Goal: Task Accomplishment & Management: Manage account settings

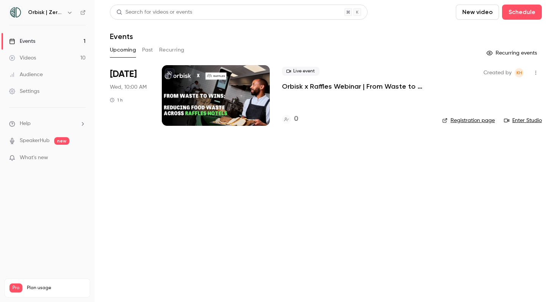
click at [401, 84] on p "Orbisk x Raffles Webinar | From Waste to Wins: Reducing Food Waste Across Raffl…" at bounding box center [356, 86] width 148 height 9
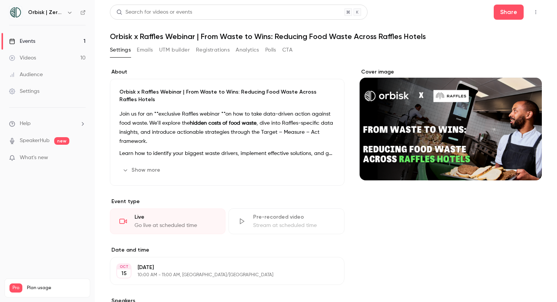
click at [256, 105] on div "Orbisk x Raffles Webinar | From Waste to Wins: Reducing Food Waste Across Raffl…" at bounding box center [227, 132] width 234 height 107
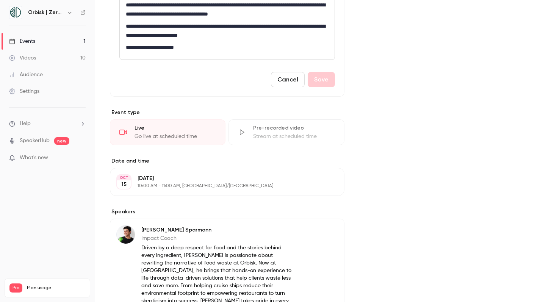
scroll to position [190, 0]
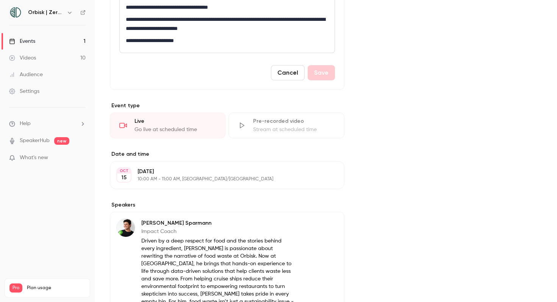
click at [326, 172] on button "Edit" at bounding box center [324, 175] width 28 height 12
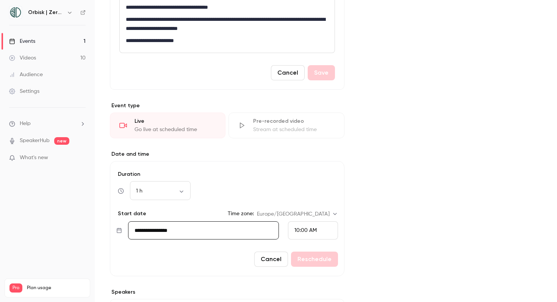
click at [320, 226] on div "10:00 AM" at bounding box center [313, 230] width 50 height 18
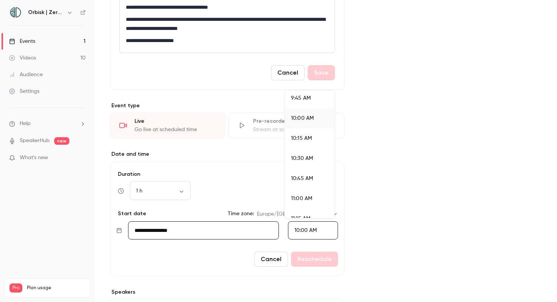
click at [298, 200] on span "11:00 AM" at bounding box center [301, 198] width 21 height 5
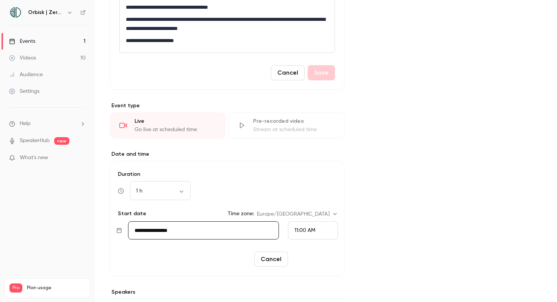
click at [307, 253] on button "Reschedule" at bounding box center [314, 258] width 47 height 15
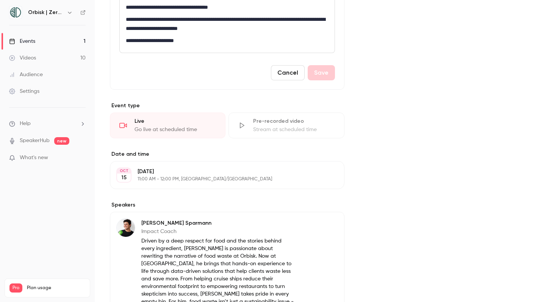
scroll to position [0, 0]
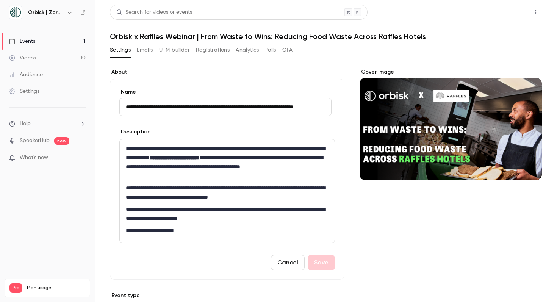
click at [498, 14] on button "Share" at bounding box center [508, 12] width 30 height 15
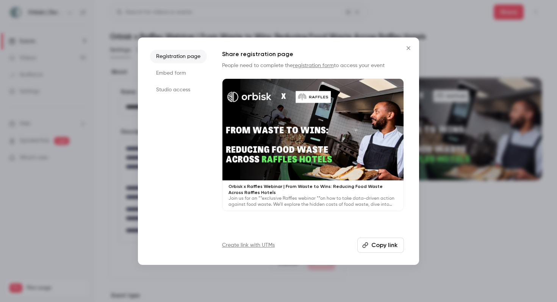
click at [383, 239] on button "Copy link" at bounding box center [380, 244] width 47 height 15
click at [405, 44] on button "Close" at bounding box center [408, 48] width 15 height 15
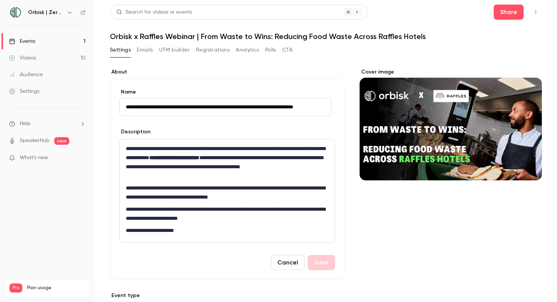
click at [180, 37] on h1 "Orbisk x Raffles Webinar | From Waste to Wins: Reducing Food Waste Across Raffl…" at bounding box center [326, 36] width 432 height 9
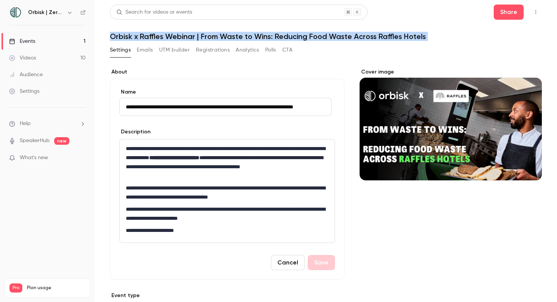
click at [180, 37] on h1 "Orbisk x Raffles Webinar | From Waste to Wins: Reducing Food Waste Across Raffl…" at bounding box center [326, 36] width 432 height 9
copy div "Orbisk x Raffles Webinar | From Waste to Wins: Reducing Food Waste Across Raffl…"
click at [324, 34] on h1 "Orbisk x Raffles Webinar | From Waste to Wins: Reducing Food Waste Across Raffl…" at bounding box center [326, 36] width 432 height 9
drag, startPoint x: 200, startPoint y: 36, endPoint x: 496, endPoint y: 43, distance: 295.4
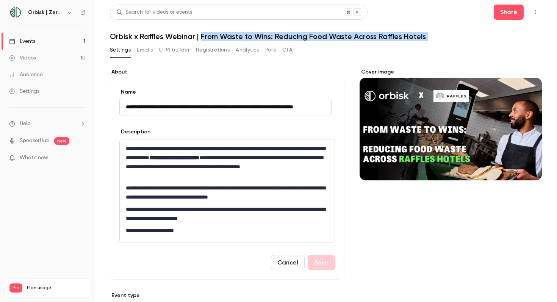
copy div "From Waste to Wins: Reducing Food Waste Across Raffles Hotels Settings Emails U…"
click at [513, 10] on button "Share" at bounding box center [508, 12] width 30 height 15
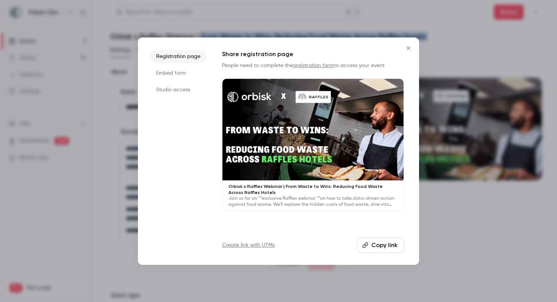
click at [377, 245] on button "Copy link" at bounding box center [380, 244] width 47 height 15
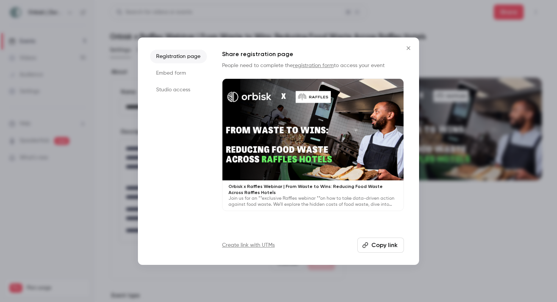
click at [433, 231] on div at bounding box center [278, 151] width 557 height 302
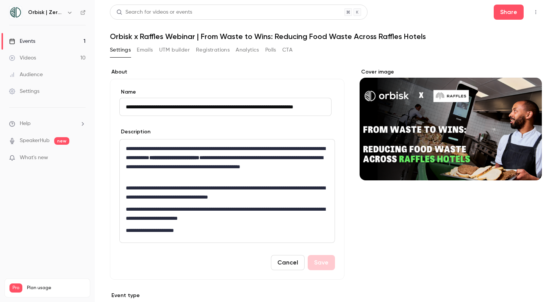
click at [132, 109] on input "**********" at bounding box center [225, 107] width 212 height 18
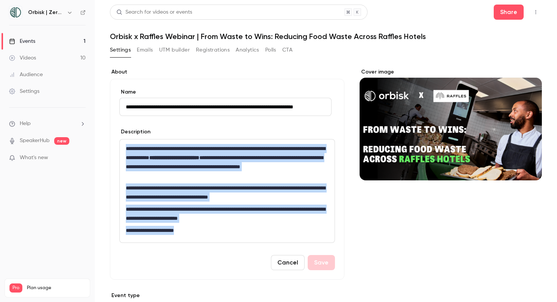
drag, startPoint x: 126, startPoint y: 148, endPoint x: 211, endPoint y: 288, distance: 163.6
copy div "**********"
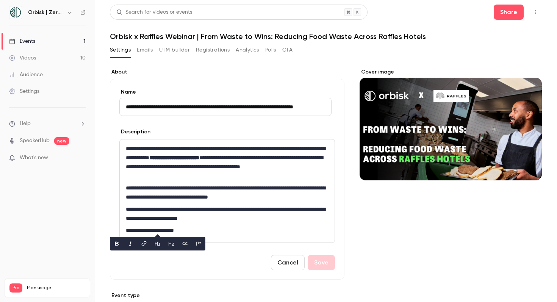
click at [261, 34] on h1 "Orbisk x Raffles Webinar | From Waste to Wins: Reducing Food Waste Across Raffl…" at bounding box center [326, 36] width 432 height 9
drag, startPoint x: 202, startPoint y: 36, endPoint x: 422, endPoint y: 35, distance: 220.0
click at [422, 35] on h1 "Orbisk x Raffles Webinar | From Waste to Wins: Reducing Food Waste Across Raffl…" at bounding box center [326, 36] width 432 height 9
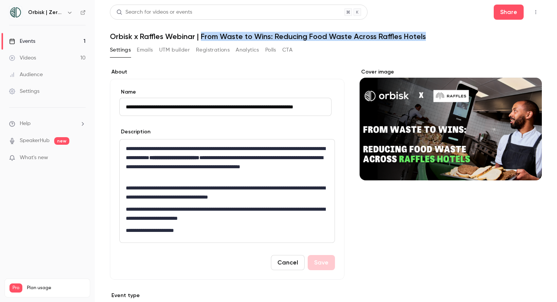
drag, startPoint x: 424, startPoint y: 36, endPoint x: 201, endPoint y: 34, distance: 223.0
click at [201, 34] on h1 "Orbisk x Raffles Webinar | From Waste to Wins: Reducing Food Waste Across Raffl…" at bounding box center [326, 36] width 432 height 9
copy h1 "From Waste to Wins: Reducing Food Waste Across Raffles Hotels"
click at [36, 90] on div "Settings" at bounding box center [24, 91] width 30 height 8
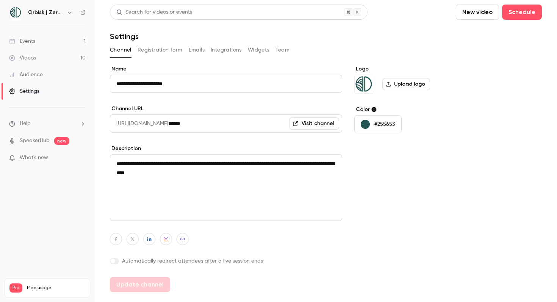
click at [179, 46] on button "Registration form" at bounding box center [159, 50] width 45 height 12
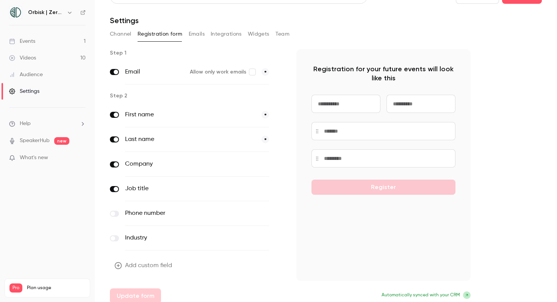
scroll to position [22, 0]
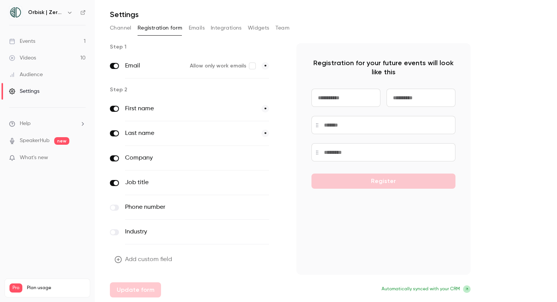
click at [143, 258] on button "Add custom field" at bounding box center [144, 259] width 68 height 15
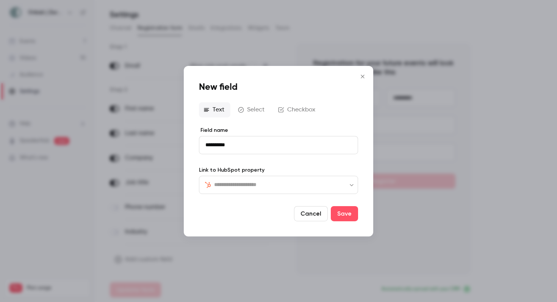
type input "**********"
click at [315, 185] on input "text" at bounding box center [283, 184] width 138 height 9
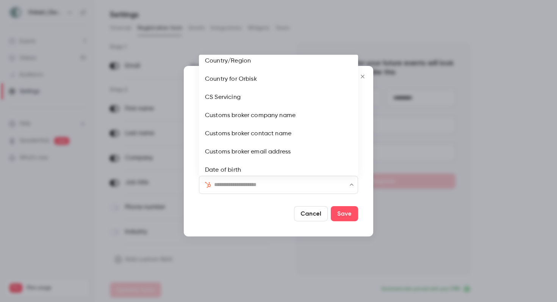
scroll to position [731, 0]
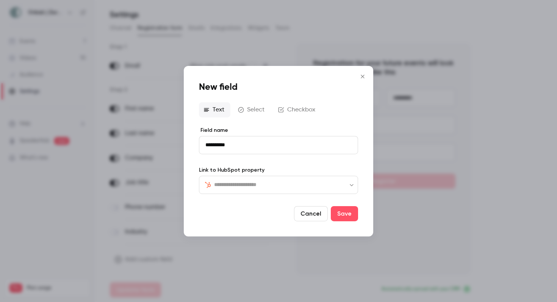
click at [248, 185] on input "text" at bounding box center [283, 184] width 138 height 9
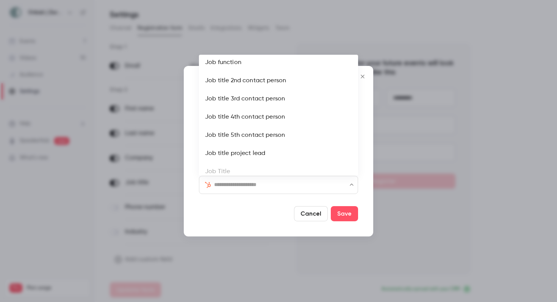
scroll to position [2029, 0]
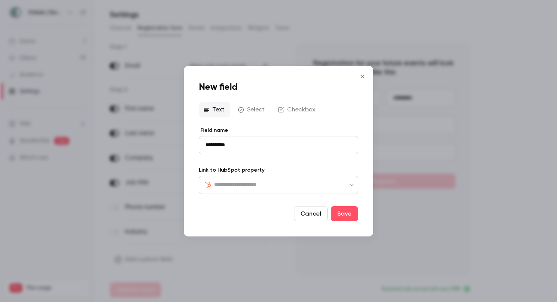
click at [259, 179] on div "​ ​" at bounding box center [278, 184] width 159 height 18
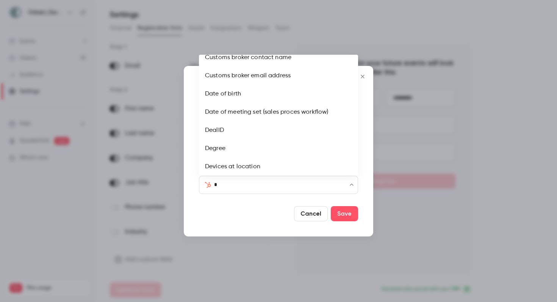
scroll to position [0, 0]
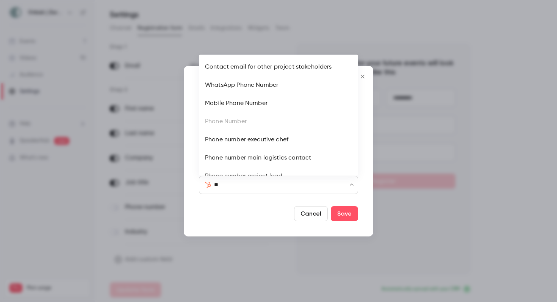
type input "*"
type input "****"
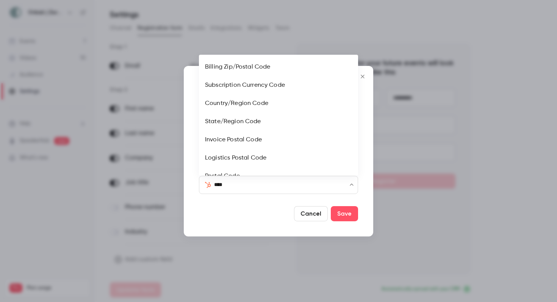
scroll to position [12, 0]
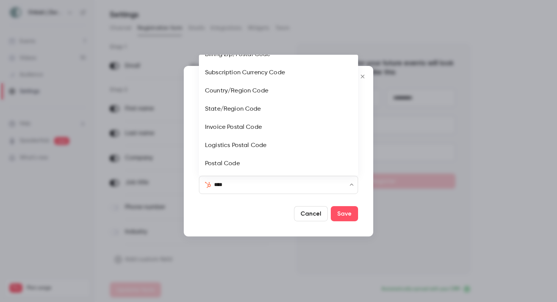
click at [259, 186] on input "****" at bounding box center [283, 184] width 138 height 9
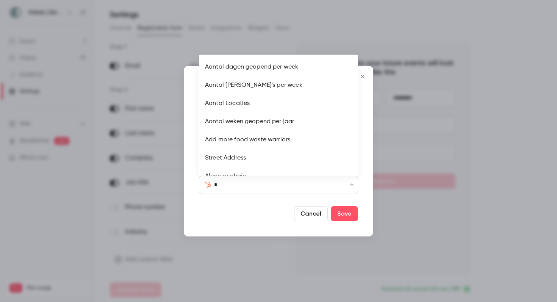
type input "**"
click at [243, 185] on input "**" at bounding box center [283, 184] width 138 height 9
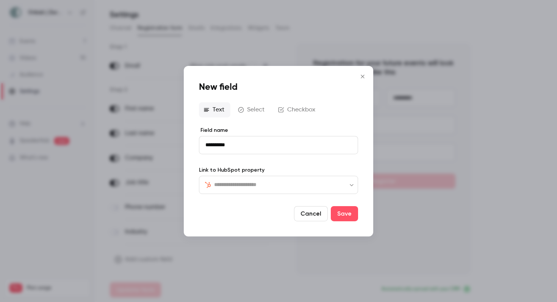
click at [231, 192] on div "​ ​" at bounding box center [278, 184] width 159 height 18
click at [240, 211] on li "External Customer ID" at bounding box center [278, 206] width 159 height 18
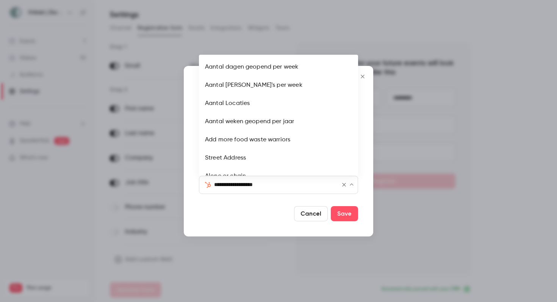
click at [245, 183] on input "**********" at bounding box center [273, 184] width 119 height 9
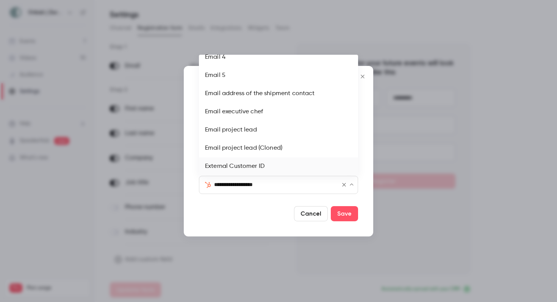
click at [245, 183] on input "**********" at bounding box center [273, 184] width 119 height 9
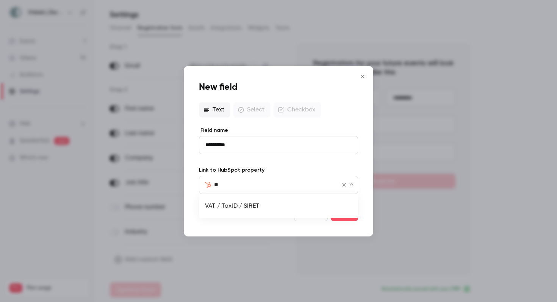
scroll to position [9, 0]
type input "*"
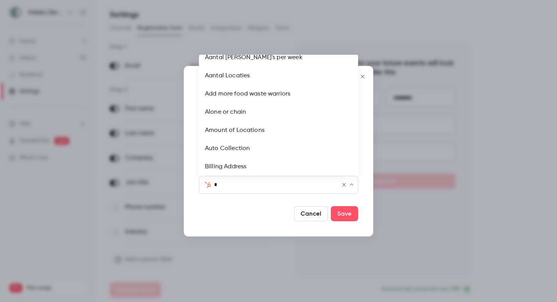
scroll to position [0, 0]
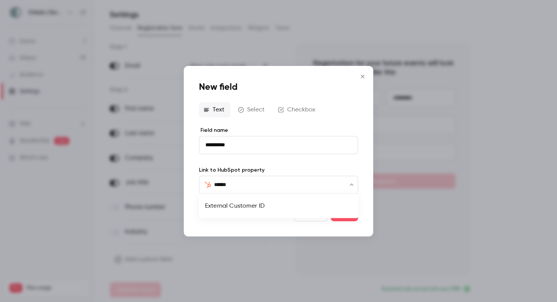
type input "******"
click at [295, 184] on input "text" at bounding box center [283, 184] width 138 height 9
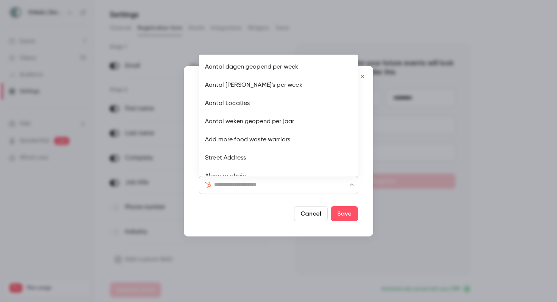
click at [308, 210] on button "Cancel" at bounding box center [311, 213] width 34 height 15
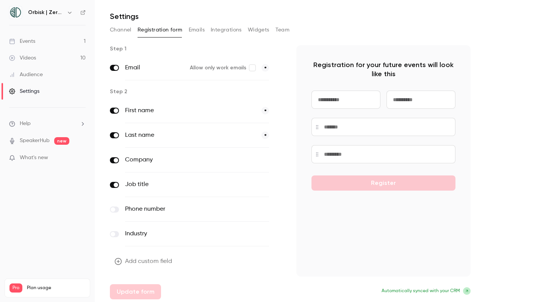
scroll to position [22, 0]
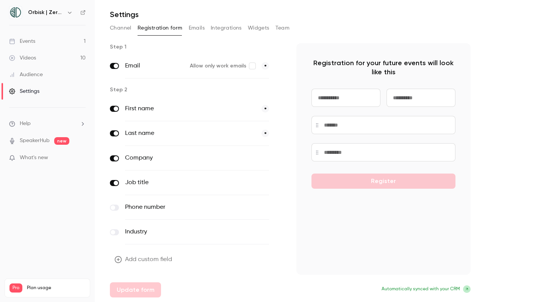
click at [134, 260] on button "Add custom field" at bounding box center [144, 259] width 68 height 15
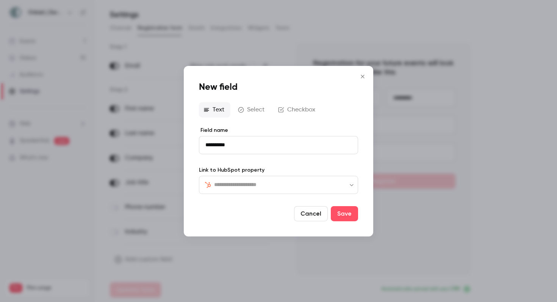
type input "**********"
click at [280, 186] on input "text" at bounding box center [283, 184] width 138 height 9
click at [279, 207] on li "External Customer ID" at bounding box center [278, 206] width 159 height 18
type input "**********"
click at [344, 211] on button "Save" at bounding box center [344, 213] width 27 height 15
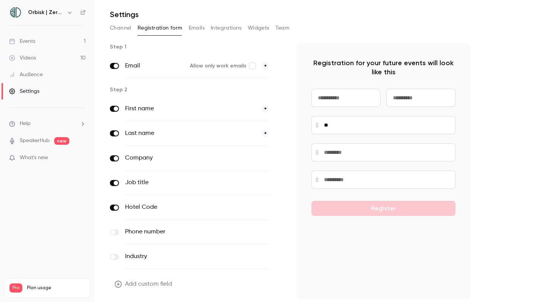
type input "*"
click at [284, 155] on div "Step 1 Email Allow only work emails * Step 2 First name * Last name * Company o…" at bounding box center [290, 182] width 360 height 279
click at [277, 157] on icon "button" at bounding box center [279, 158] width 5 height 5
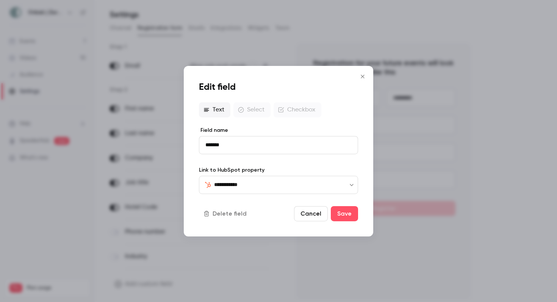
click at [237, 148] on input "*******" at bounding box center [278, 145] width 159 height 18
type input "**********"
click at [341, 211] on button "Save" at bounding box center [344, 213] width 27 height 15
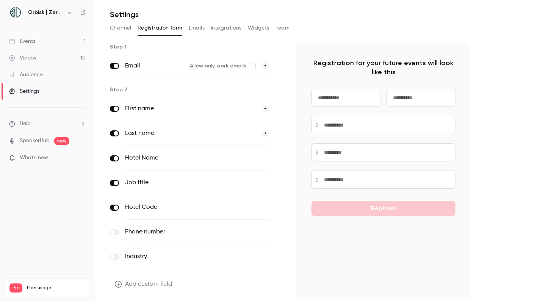
click at [202, 31] on button "Emails" at bounding box center [197, 28] width 16 height 12
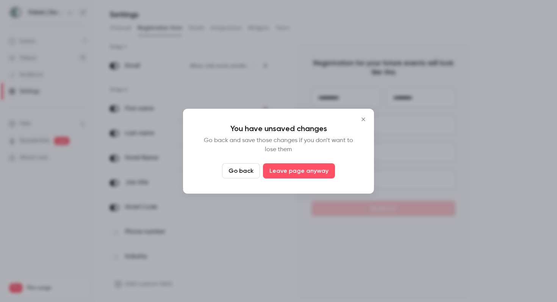
click at [245, 168] on button "Go back" at bounding box center [241, 170] width 38 height 15
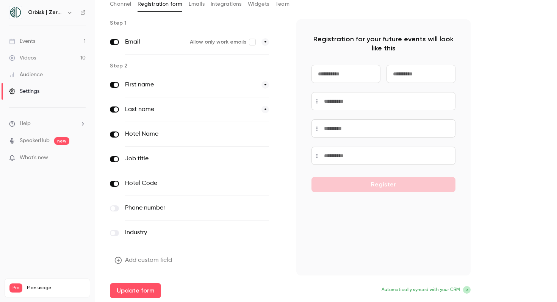
scroll to position [47, 0]
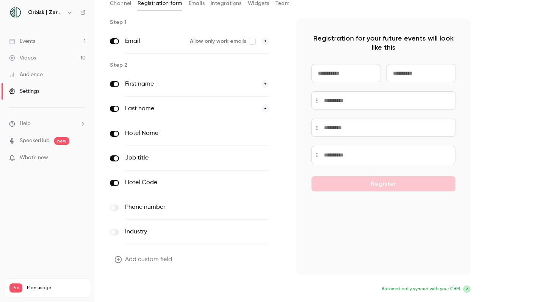
click at [135, 290] on button "Update form" at bounding box center [135, 289] width 51 height 15
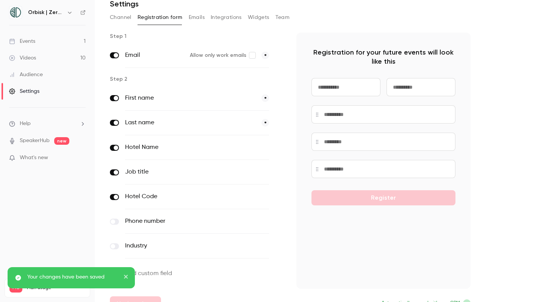
scroll to position [33, 0]
click at [198, 14] on button "Emails" at bounding box center [197, 17] width 16 height 12
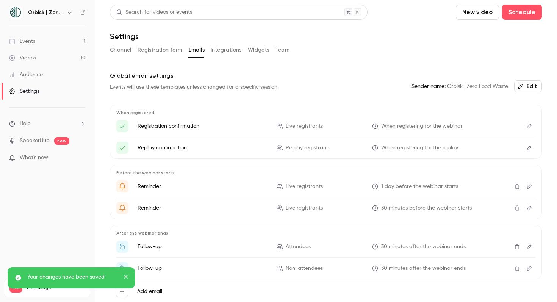
click at [223, 49] on button "Integrations" at bounding box center [226, 50] width 31 height 12
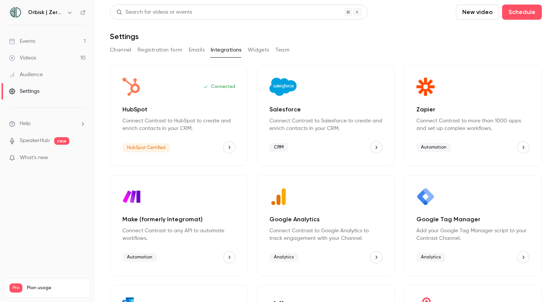
click at [263, 45] on button "Widgets" at bounding box center [259, 50] width 22 height 12
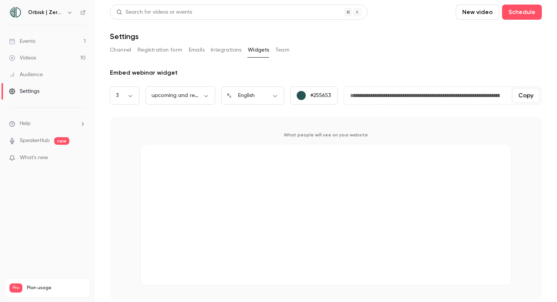
click at [134, 50] on div "Channel Registration form Emails Integrations Widgets Team" at bounding box center [326, 50] width 432 height 12
click at [126, 50] on button "Channel" at bounding box center [121, 50] width 22 height 12
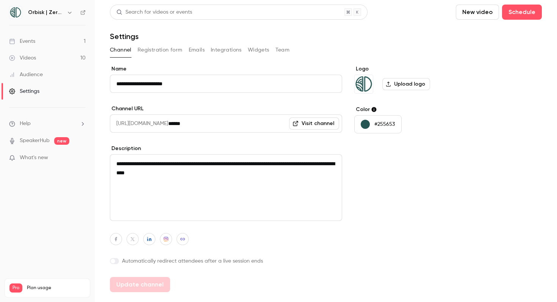
click at [41, 43] on link "Events 1" at bounding box center [47, 41] width 95 height 17
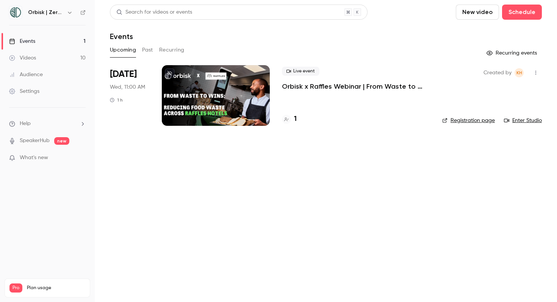
click at [292, 122] on div "1" at bounding box center [289, 119] width 15 height 10
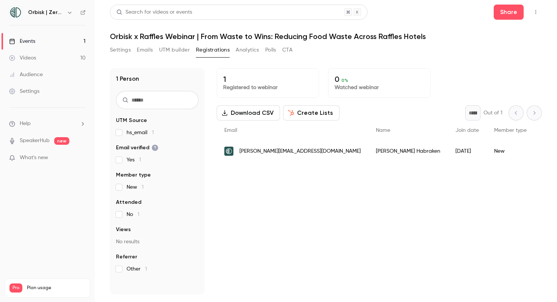
click at [112, 48] on button "Settings" at bounding box center [120, 50] width 21 height 12
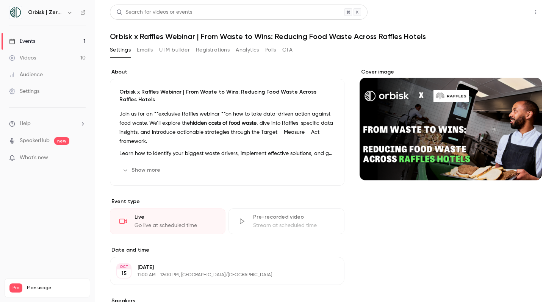
click at [502, 6] on button "Share" at bounding box center [508, 12] width 30 height 15
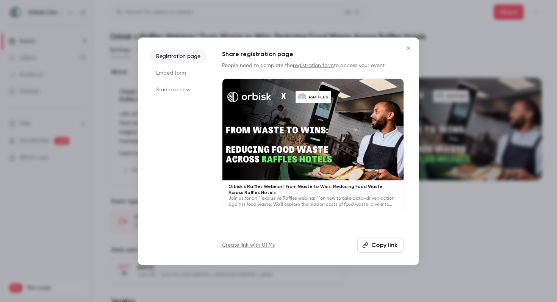
click at [384, 245] on button "Copy link" at bounding box center [380, 244] width 47 height 15
click at [262, 197] on p "Join us for an **exclusive Raffles webinar **on how to take data-driven action …" at bounding box center [312, 201] width 169 height 12
click at [405, 48] on icon "Close" at bounding box center [408, 48] width 9 height 6
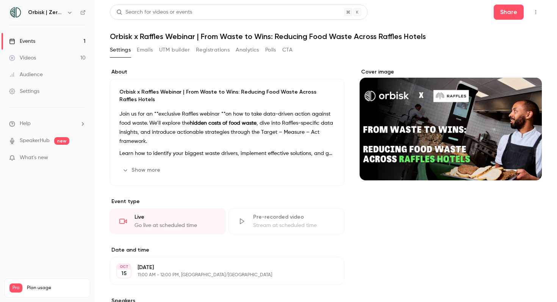
click at [59, 75] on link "Audience" at bounding box center [47, 74] width 95 height 17
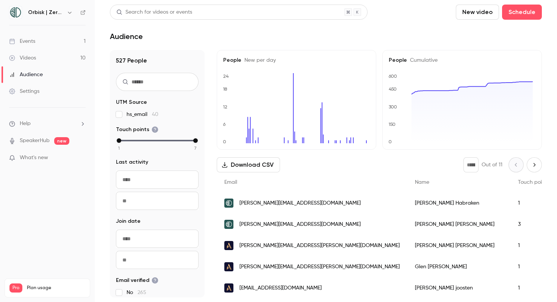
click at [73, 31] on ul "Events 1 Videos 10 Audience Settings" at bounding box center [47, 66] width 95 height 82
click at [73, 39] on link "Events 1" at bounding box center [47, 41] width 95 height 17
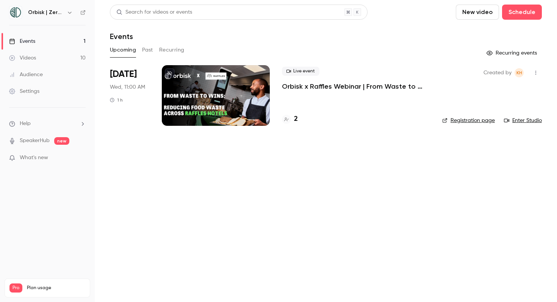
click at [312, 90] on p "Orbisk x Raffles Webinar | From Waste to Wins: Reducing Food Waste Across Raffl…" at bounding box center [356, 86] width 148 height 9
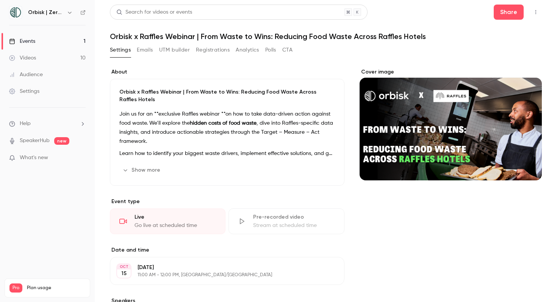
click at [222, 111] on p "Join us for an **exclusive Raffles webinar **on how to take data-driven action …" at bounding box center [226, 127] width 215 height 36
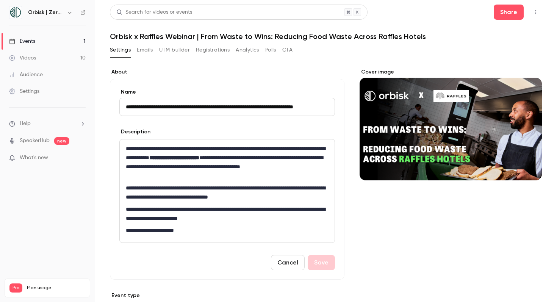
scroll to position [0, 19]
click at [226, 146] on p "**********" at bounding box center [225, 162] width 199 height 36
click at [228, 147] on p "**********" at bounding box center [225, 162] width 199 height 36
click at [164, 147] on p "**********" at bounding box center [225, 162] width 199 height 36
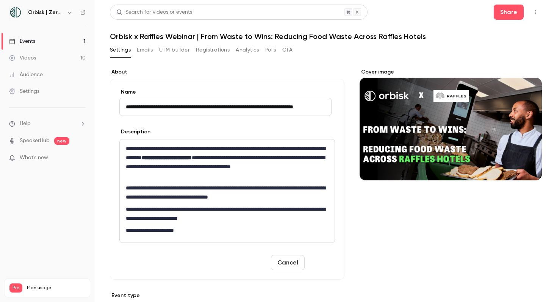
click at [326, 261] on button "Save" at bounding box center [320, 262] width 27 height 15
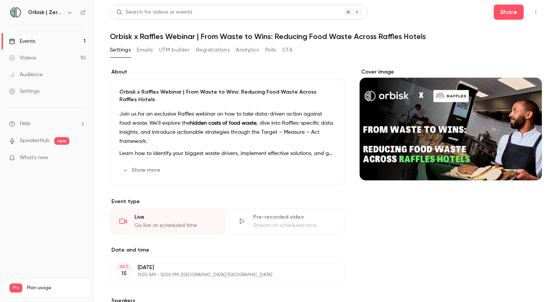
click at [63, 91] on link "Settings" at bounding box center [47, 91] width 95 height 17
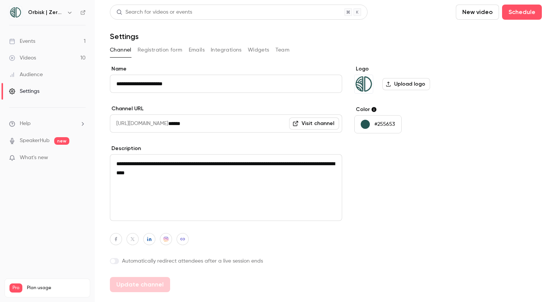
click at [155, 50] on button "Registration form" at bounding box center [159, 50] width 45 height 12
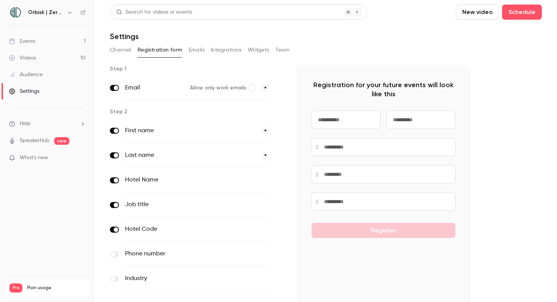
click at [43, 42] on link "Events 1" at bounding box center [47, 41] width 95 height 17
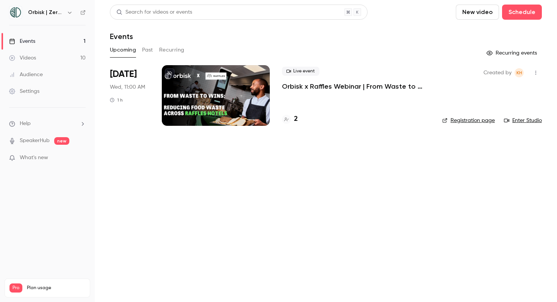
click at [248, 99] on div at bounding box center [216, 95] width 108 height 61
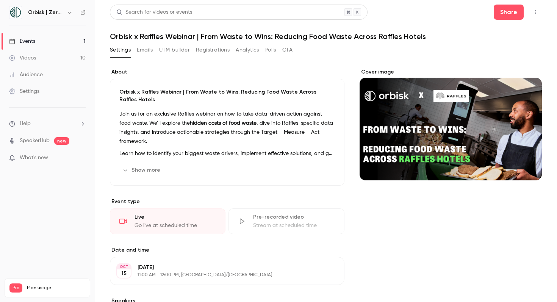
click at [399, 160] on div "Cover image" at bounding box center [450, 124] width 182 height 112
click at [0, 0] on input "Cover image" at bounding box center [0, 0] width 0 height 0
click at [497, 14] on button "Share" at bounding box center [508, 12] width 30 height 15
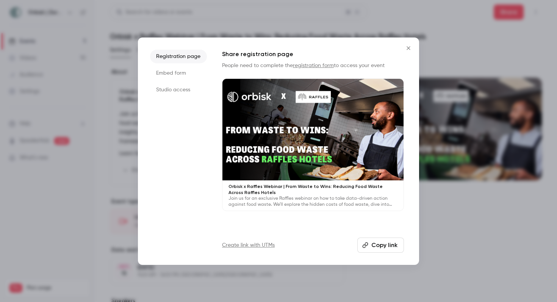
click at [318, 156] on div at bounding box center [312, 130] width 181 height 102
click at [410, 51] on icon "Close" at bounding box center [408, 48] width 9 height 6
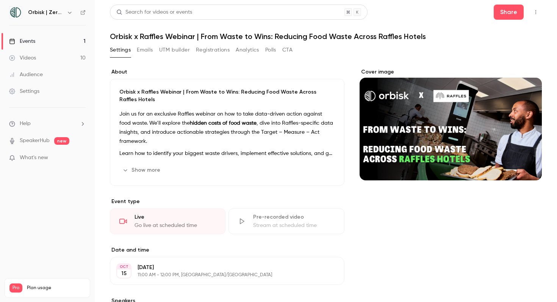
click at [38, 72] on div "Audience" at bounding box center [26, 75] width 34 height 8
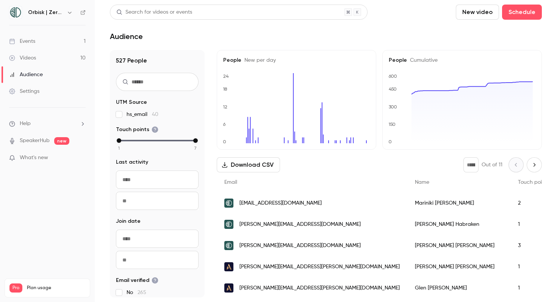
click at [253, 204] on span "[EMAIL_ADDRESS][DOMAIN_NAME]" at bounding box center [280, 203] width 82 height 8
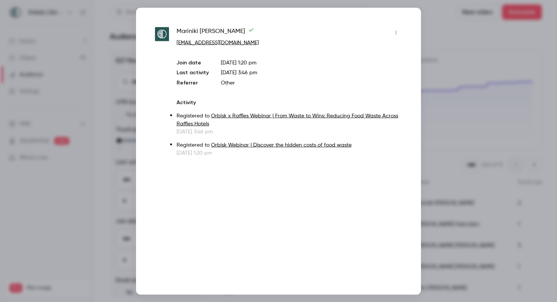
click at [396, 34] on icon "button" at bounding box center [396, 32] width 6 height 5
click at [395, 33] on div at bounding box center [278, 151] width 557 height 302
click at [460, 102] on div at bounding box center [278, 151] width 557 height 302
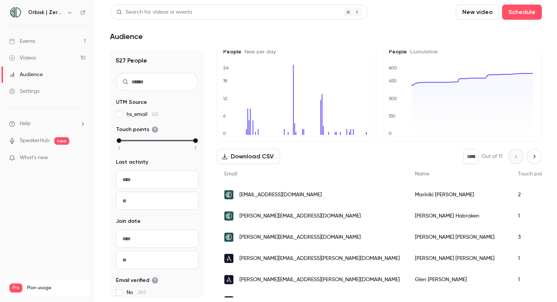
scroll to position [49, 0]
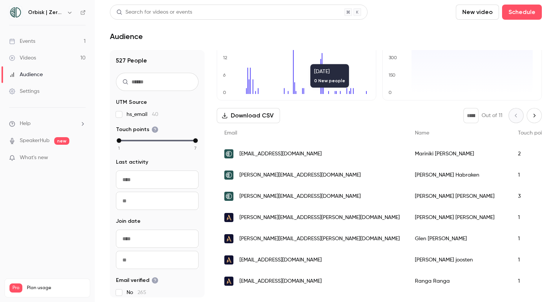
click at [43, 42] on link "Events 1" at bounding box center [47, 41] width 95 height 17
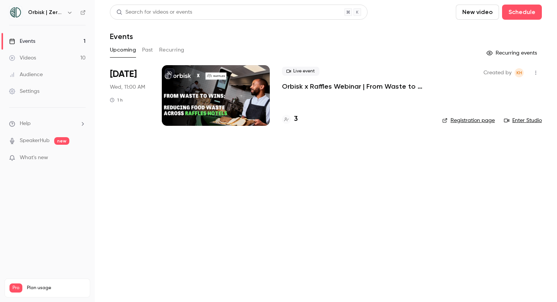
click at [296, 119] on h4 "3" at bounding box center [296, 119] width 4 height 10
click at [287, 119] on icon at bounding box center [286, 119] width 5 height 5
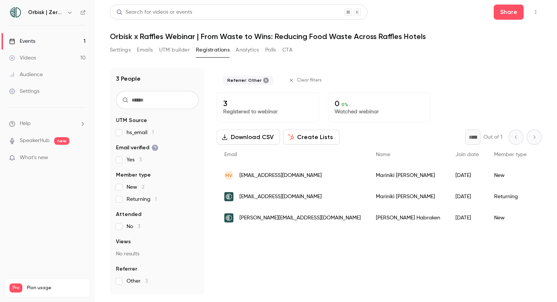
click at [448, 177] on div "[DATE]" at bounding box center [467, 175] width 39 height 21
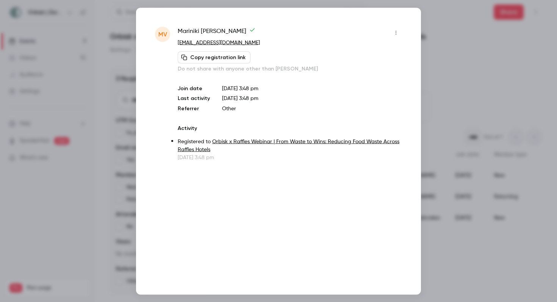
click at [403, 30] on div "MV [PERSON_NAME] [EMAIL_ADDRESS][DOMAIN_NAME] Copy registration link Do not sha…" at bounding box center [278, 151] width 285 height 287
click at [398, 35] on icon "button" at bounding box center [396, 32] width 6 height 5
click at [380, 72] on div "Remove registration" at bounding box center [367, 72] width 58 height 8
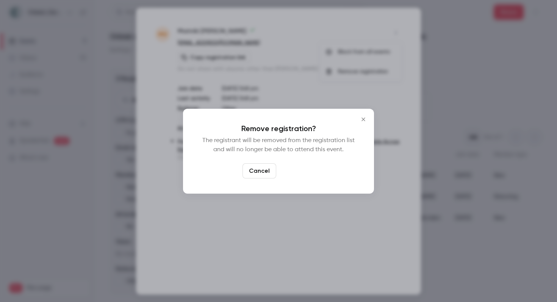
click at [301, 170] on button "Confirm" at bounding box center [297, 170] width 36 height 15
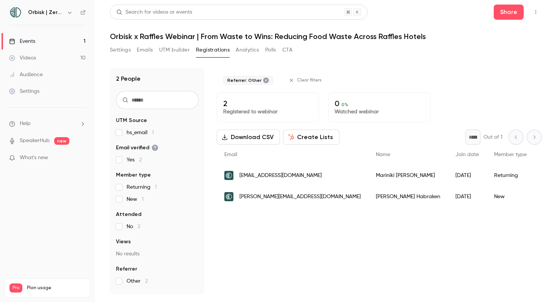
click at [368, 183] on div "[PERSON_NAME]" at bounding box center [408, 175] width 80 height 21
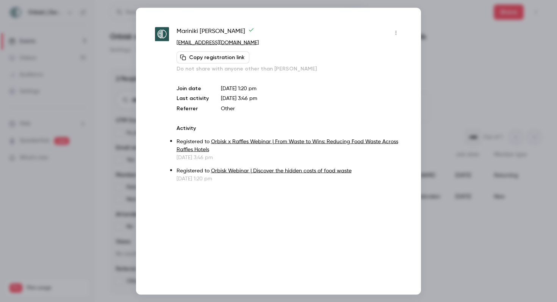
click at [395, 30] on icon "button" at bounding box center [396, 32] width 6 height 5
click at [383, 69] on div "Remove registration" at bounding box center [367, 72] width 58 height 8
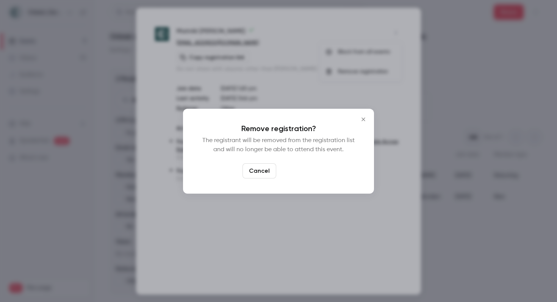
click at [304, 173] on button "Confirm" at bounding box center [297, 170] width 36 height 15
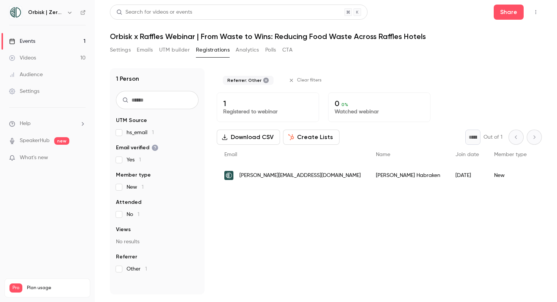
click at [138, 49] on button "Emails" at bounding box center [145, 50] width 16 height 12
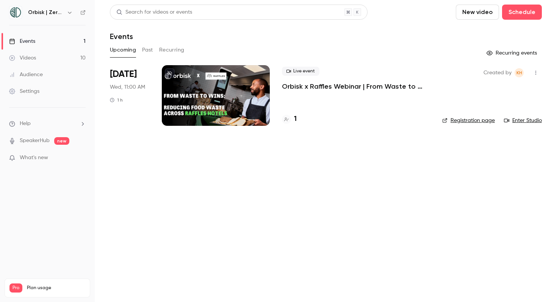
click at [48, 78] on link "Audience" at bounding box center [47, 74] width 95 height 17
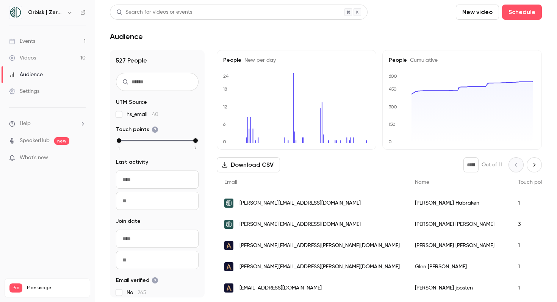
click at [50, 95] on link "Settings" at bounding box center [47, 91] width 95 height 17
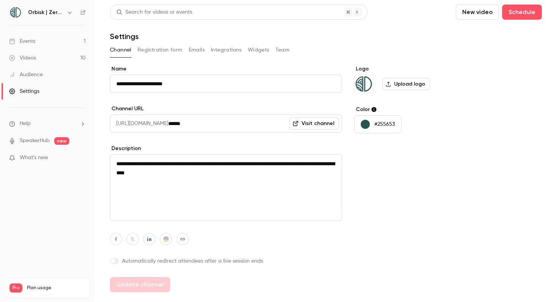
click at [176, 51] on button "Registration form" at bounding box center [159, 50] width 45 height 12
